Goal: Information Seeking & Learning: Learn about a topic

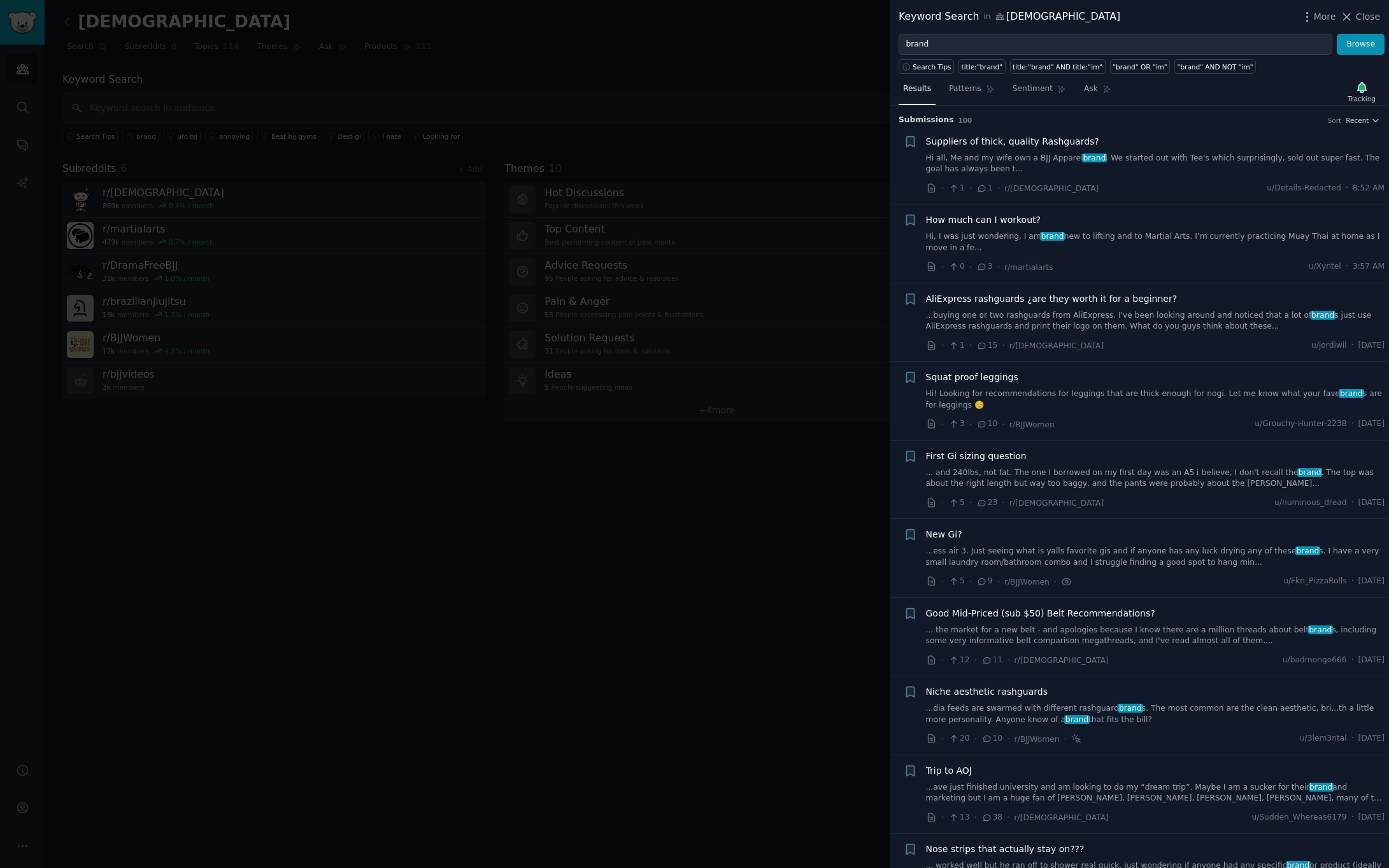
click at [1148, 154] on link "Hi all, Me and my wife own a BJJ Apparel brand . We started out with Tee's whic…" at bounding box center [1156, 164] width 459 height 22
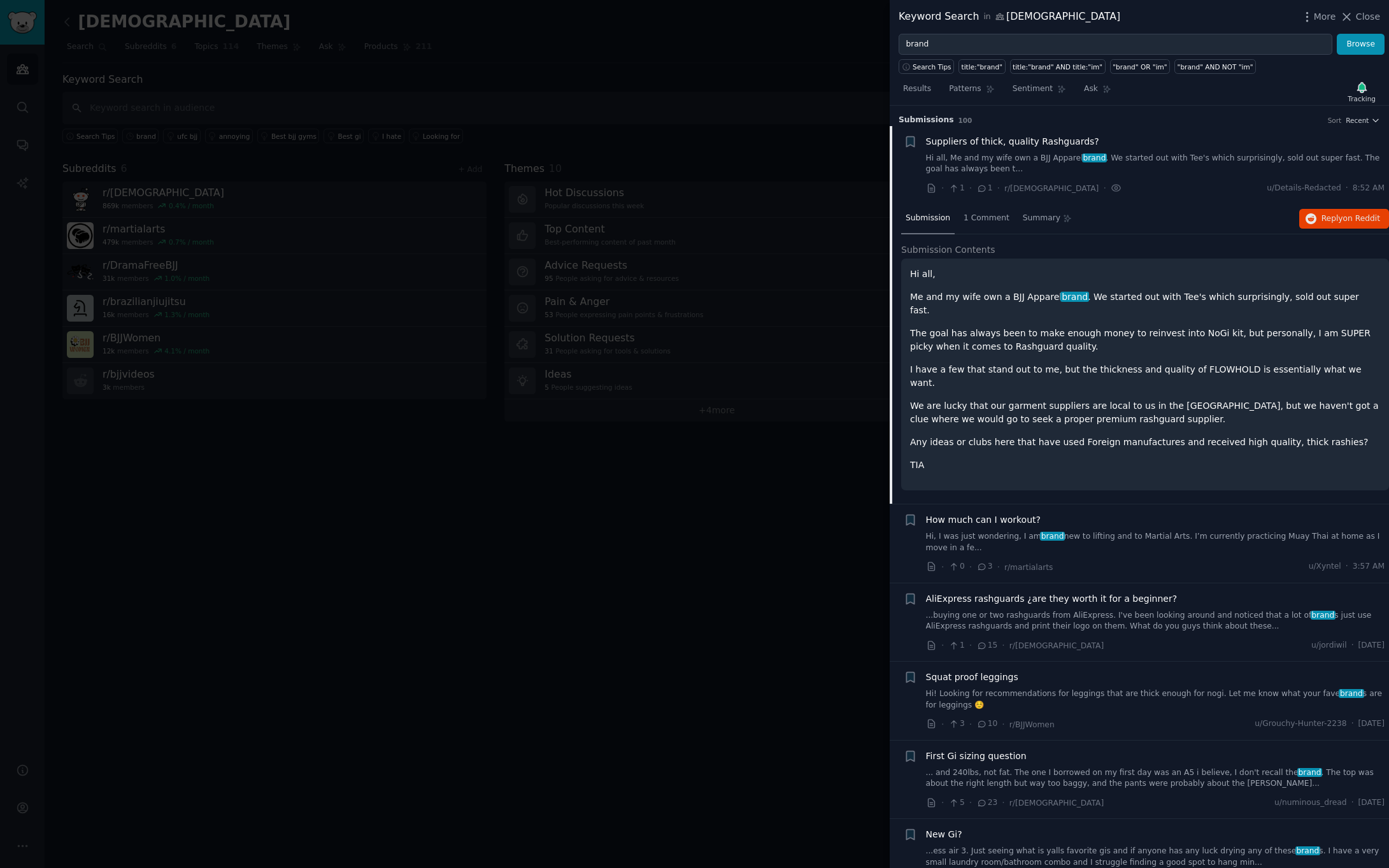
click at [728, 55] on div at bounding box center [694, 434] width 1389 height 868
